Goal: Transaction & Acquisition: Download file/media

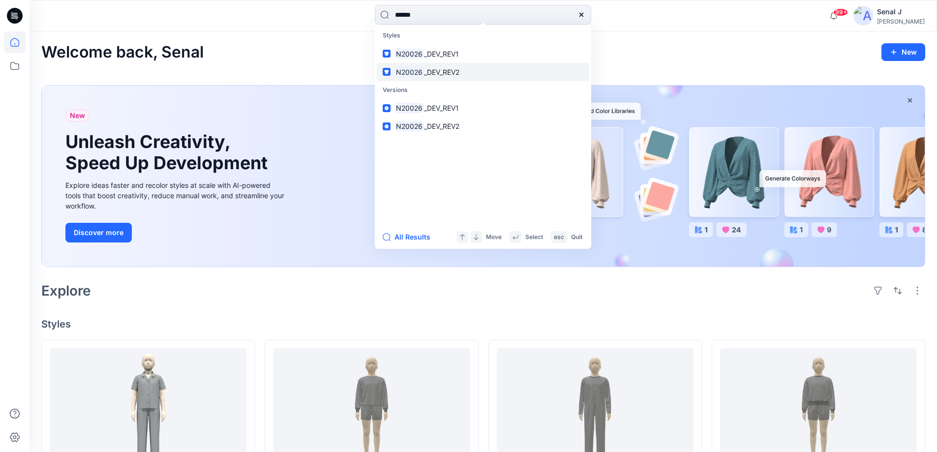
type input "******"
click at [431, 74] on span "_DEV_REV2" at bounding box center [441, 72] width 35 height 8
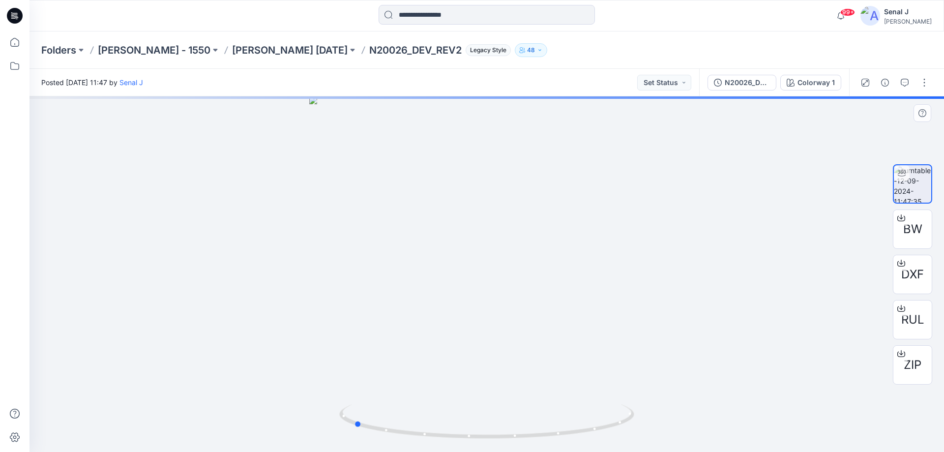
drag, startPoint x: 604, startPoint y: 428, endPoint x: 470, endPoint y: 400, distance: 136.1
click at [470, 400] on div at bounding box center [487, 274] width 915 height 356
drag, startPoint x: 417, startPoint y: 435, endPoint x: 587, endPoint y: 437, distance: 170.2
click at [587, 437] on icon at bounding box center [488, 422] width 298 height 37
click at [907, 230] on span "BW" at bounding box center [913, 229] width 19 height 18
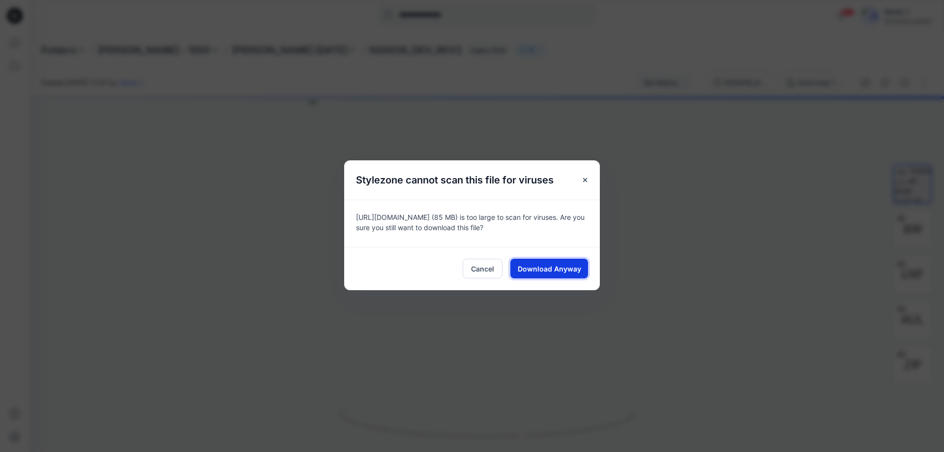
click at [536, 272] on span "Download Anyway" at bounding box center [549, 269] width 63 height 10
